Goal: Find specific page/section: Find specific page/section

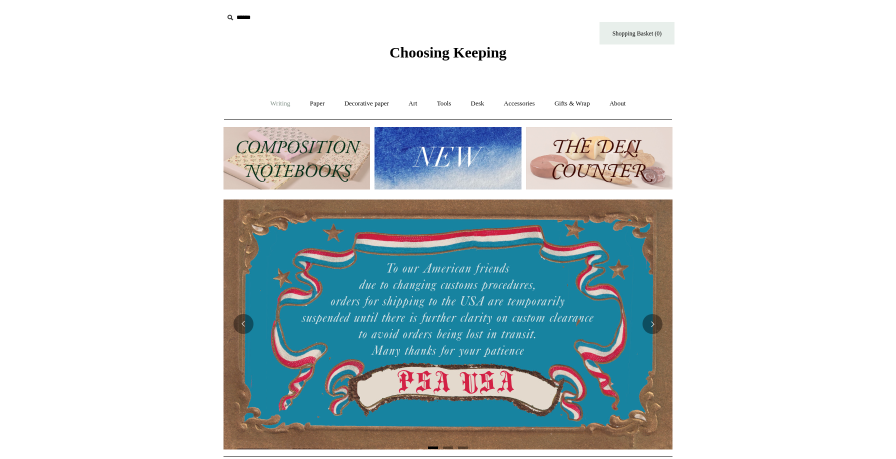
click at [285, 103] on link "Writing +" at bounding box center [280, 103] width 38 height 26
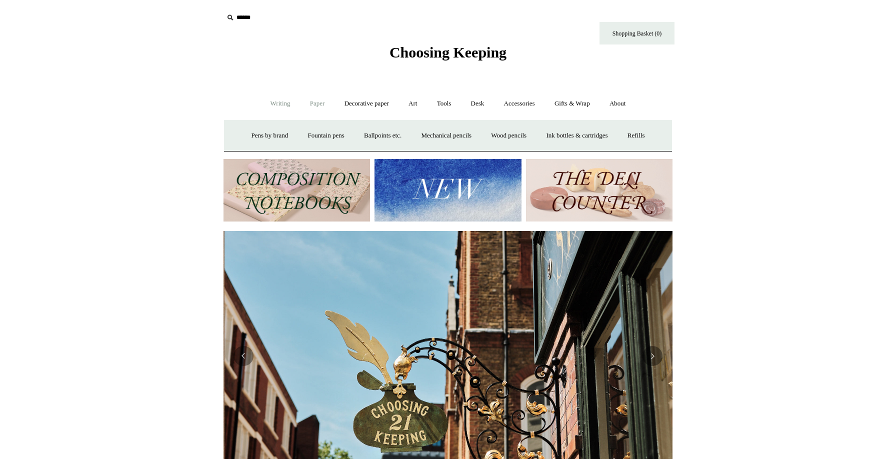
click at [319, 104] on link "Paper +" at bounding box center [317, 103] width 33 height 26
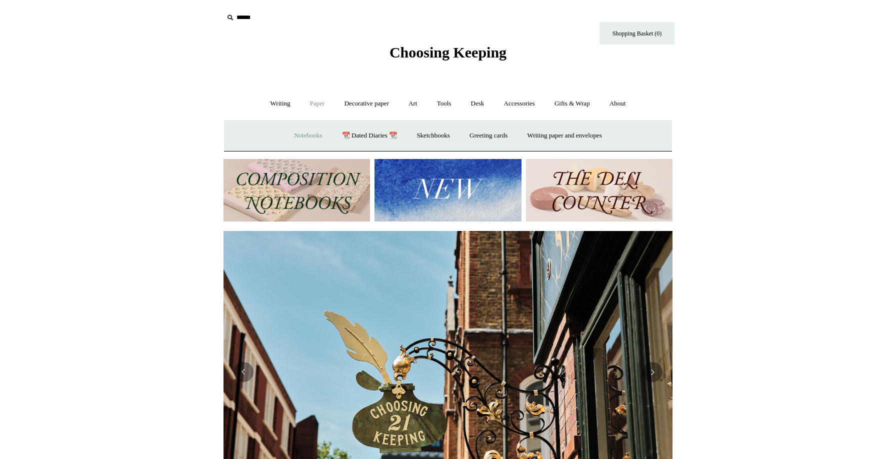
click at [301, 135] on link "Notebooks +" at bounding box center [308, 135] width 46 height 26
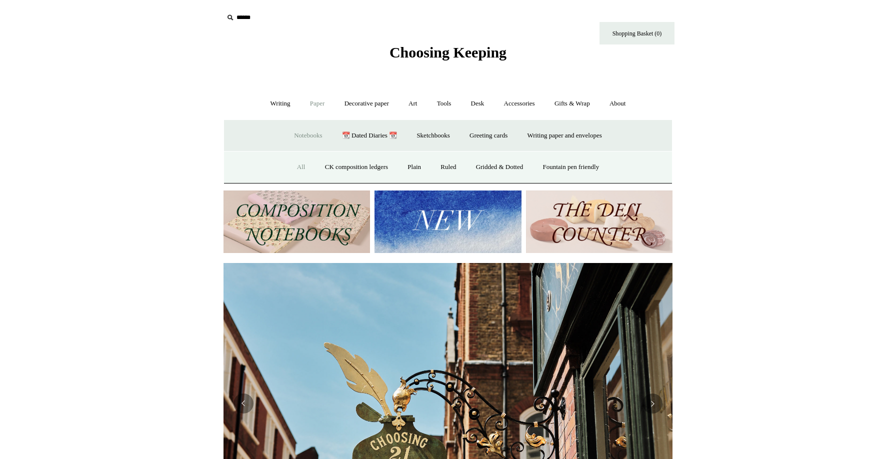
click at [299, 167] on link "All" at bounding box center [301, 167] width 26 height 26
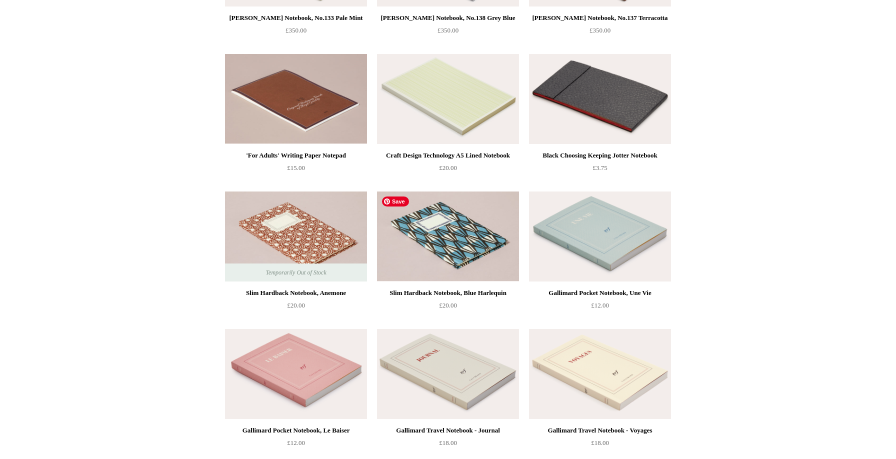
scroll to position [2976, 0]
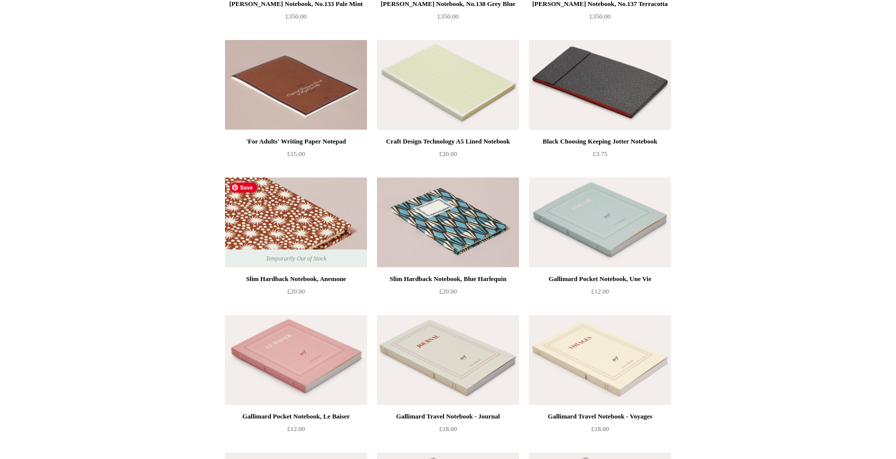
click at [309, 205] on img at bounding box center [296, 222] width 142 height 90
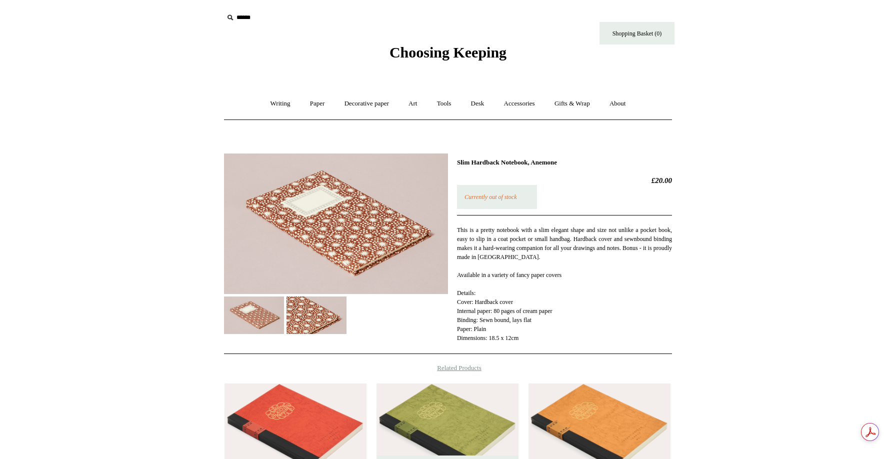
click at [507, 163] on h1 "Slim Hardback Notebook, Anemone" at bounding box center [564, 162] width 215 height 8
copy div "Slim Hardback Notebook, Anemone"
click at [250, 17] on input "text" at bounding box center [284, 17] width 123 height 18
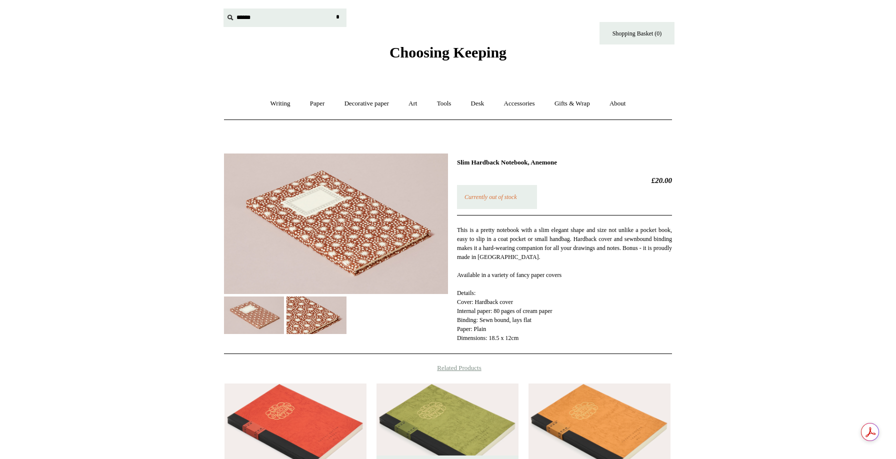
paste input "**********"
click at [323, 16] on input "**********" at bounding box center [284, 17] width 123 height 18
type input "**********"
click at [332, 8] on input "*" at bounding box center [337, 16] width 10 height 17
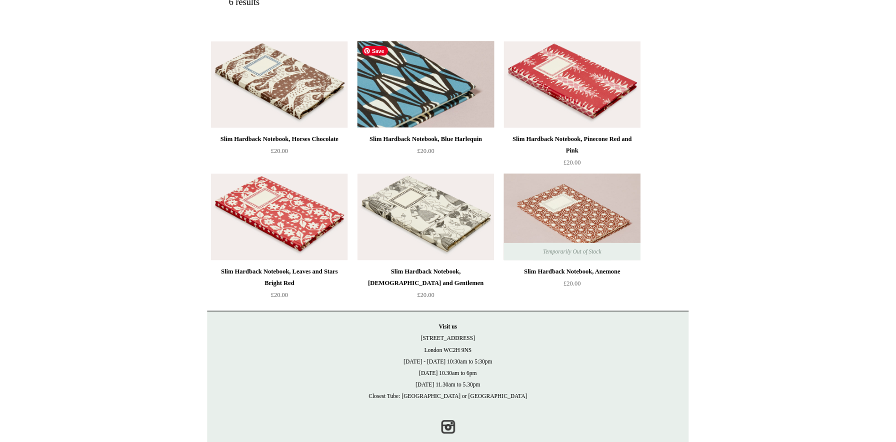
scroll to position [170, 0]
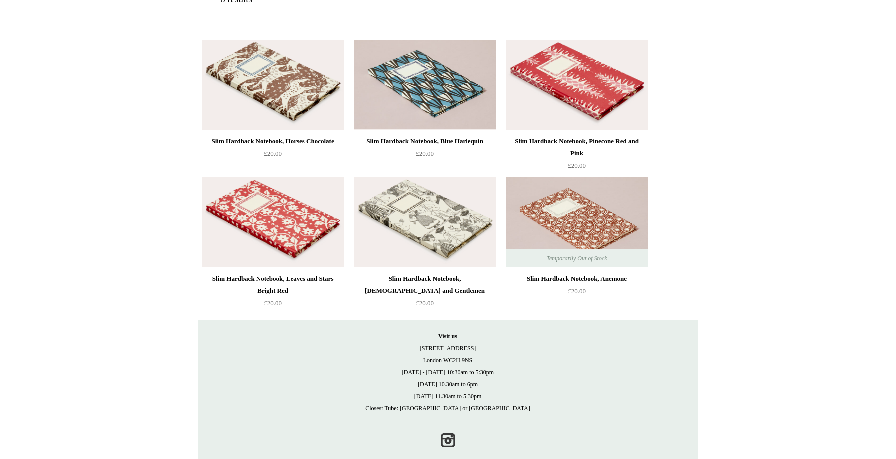
click at [103, 175] on html "Menu Choosing Keeping * Shipping Information Shopping Basket (0) * ⤺ + +" at bounding box center [448, 153] width 896 height 647
drag, startPoint x: 716, startPoint y: 69, endPoint x: 707, endPoint y: 61, distance: 11.3
click at [716, 69] on html "Menu Choosing Keeping * Shipping Information Shopping Basket (0) * ⤺ + +" at bounding box center [448, 153] width 896 height 647
